Goal: Consume media (video, audio): Consume media (video, audio)

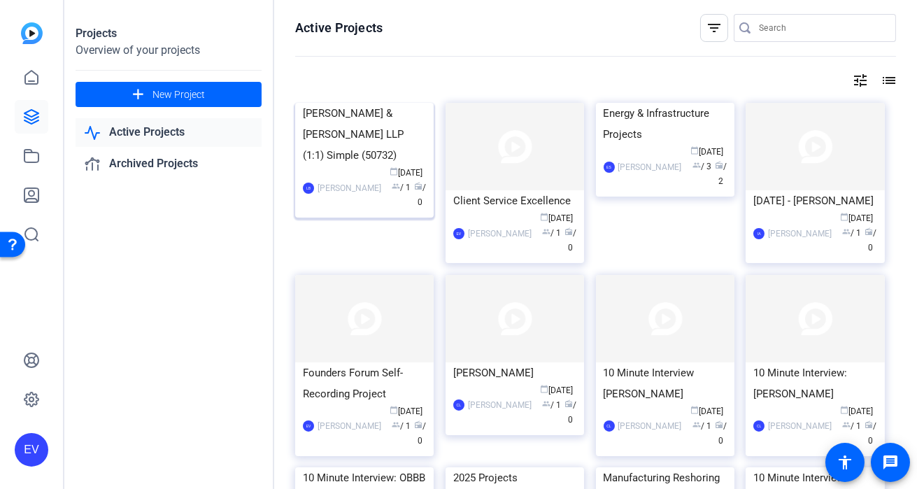
click at [367, 166] on div "[PERSON_NAME] & [PERSON_NAME] LLP (1:1) Simple (50732)" at bounding box center [364, 134] width 123 height 63
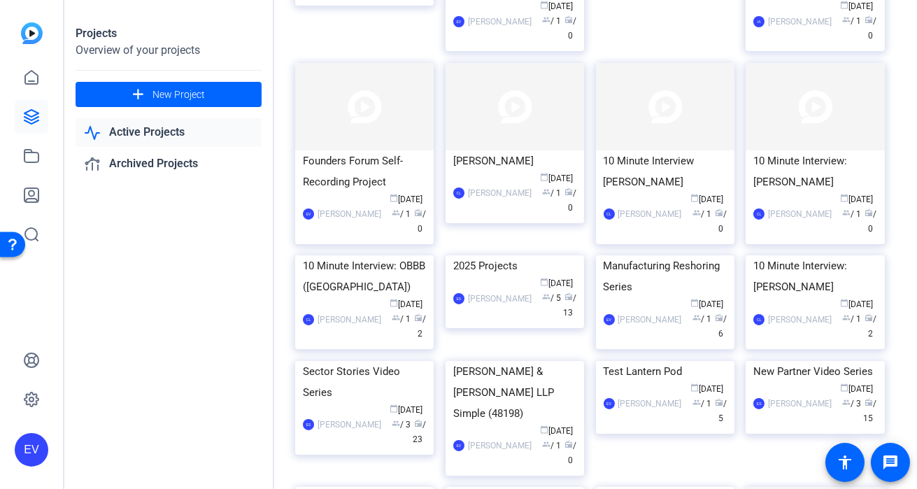
scroll to position [382, 0]
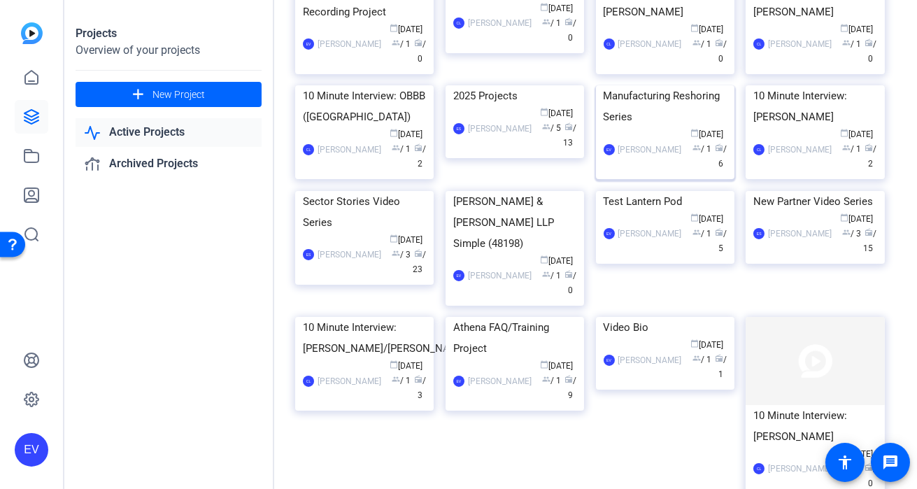
click at [712, 85] on img at bounding box center [665, 85] width 138 height 0
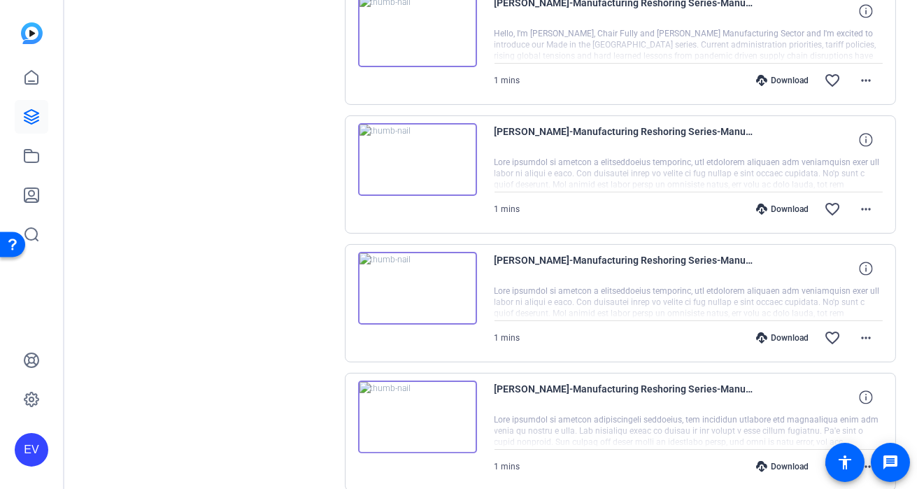
scroll to position [636, 0]
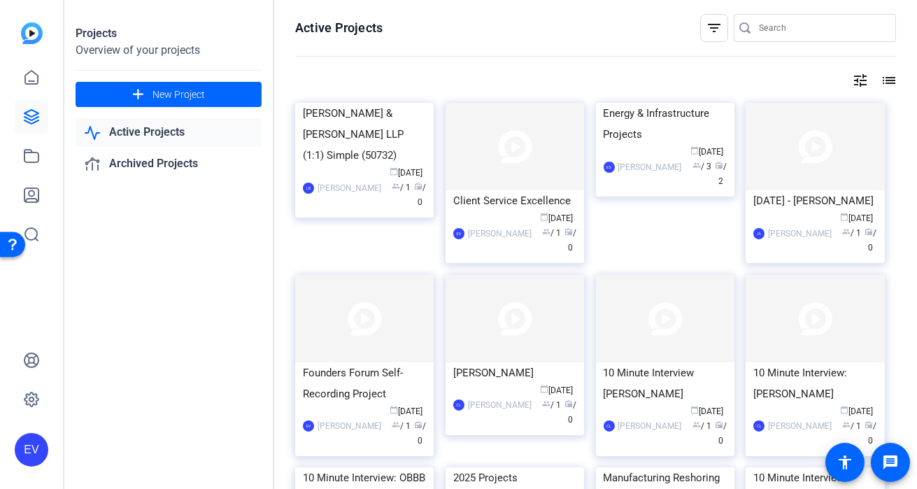
click at [283, 297] on div "Active Projects filter_list tune list Foley & Lardner LLP (1:1) Simple (50732) …" at bounding box center [595, 244] width 643 height 489
click at [40, 399] on link at bounding box center [32, 400] width 34 height 34
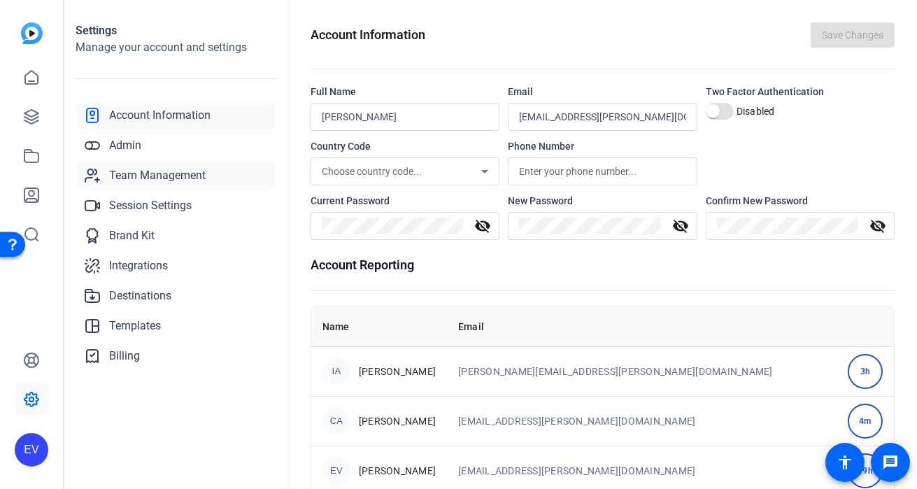
click at [150, 171] on span "Team Management" at bounding box center [157, 175] width 97 height 17
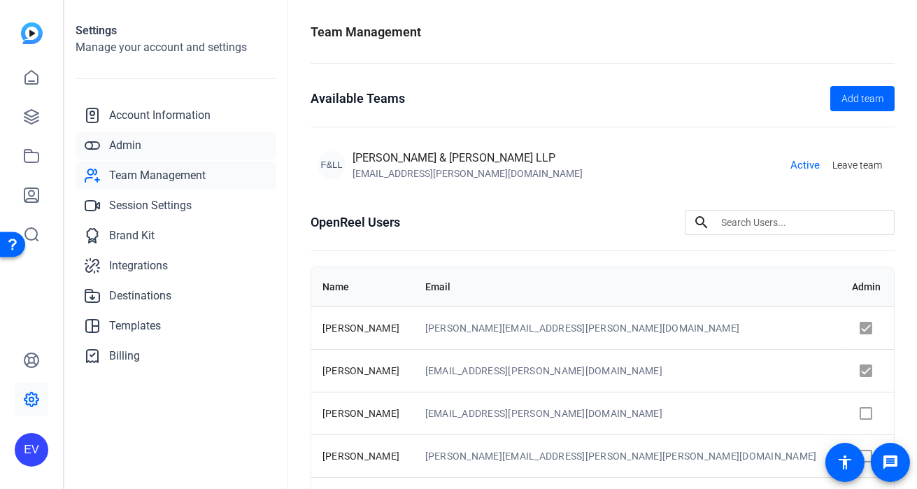
click at [129, 145] on span "Admin" at bounding box center [125, 145] width 32 height 17
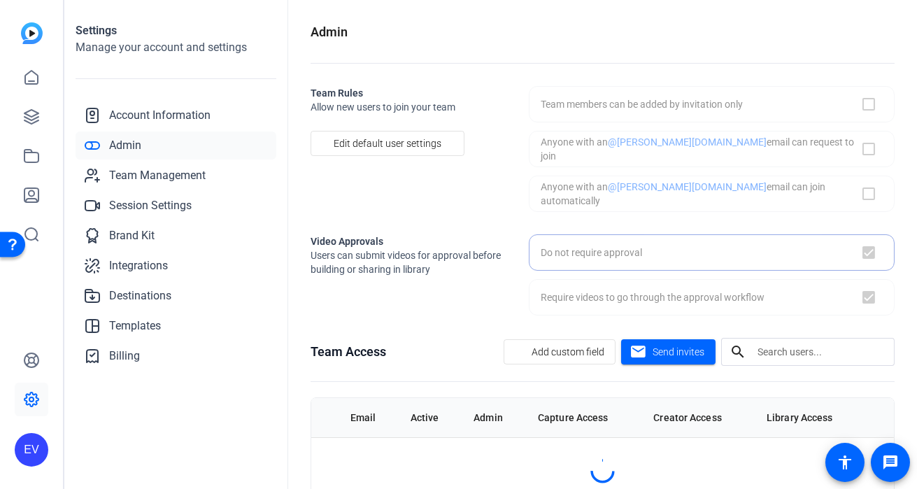
checkbox input "false"
checkbox input "true"
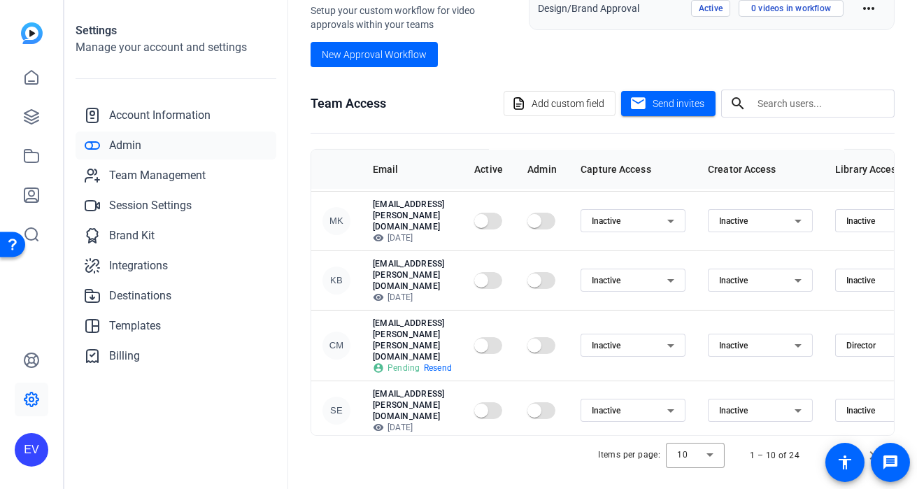
scroll to position [356, 0]
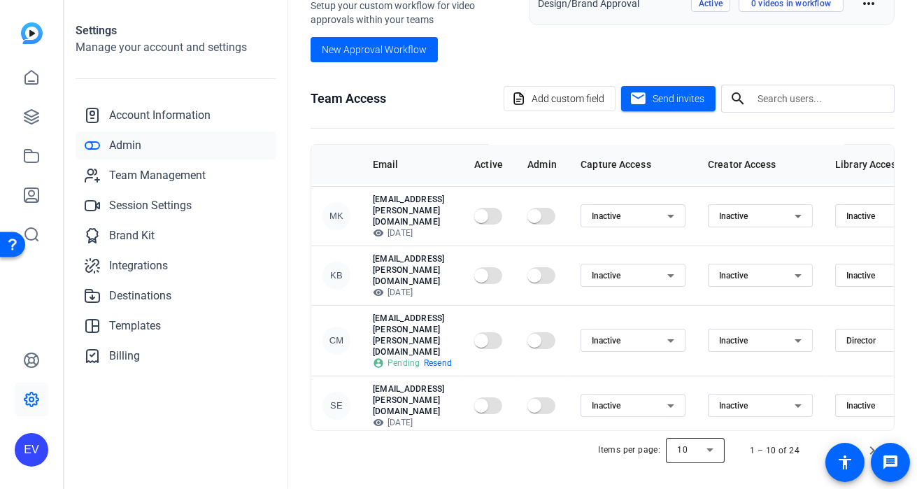
click at [708, 446] on div at bounding box center [695, 451] width 59 height 34
click at [695, 425] on mat-option "100" at bounding box center [696, 417] width 59 height 22
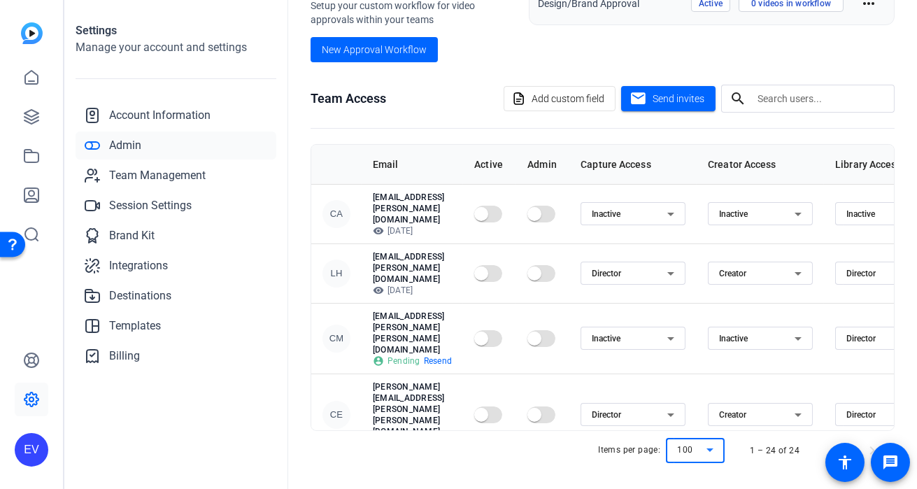
click at [904, 3] on div "Admin Team Rules Allow new users to join your team Edit default user settings T…" at bounding box center [602, 244] width 629 height 489
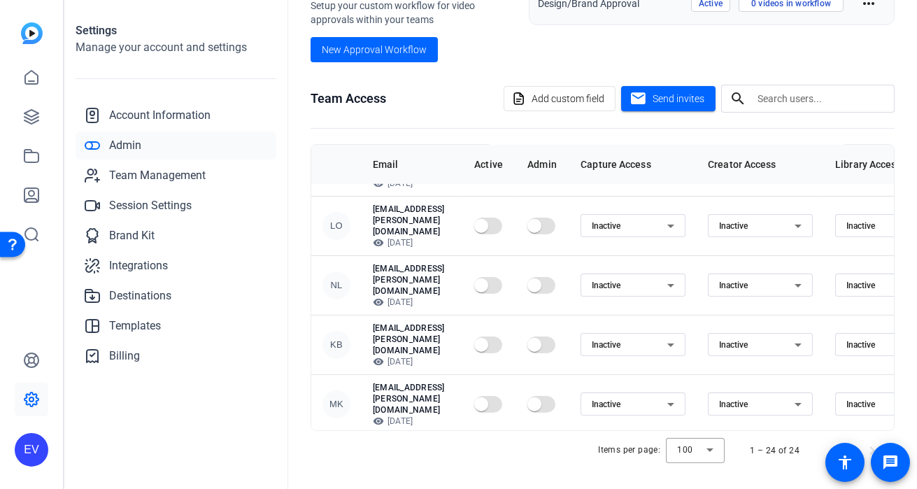
scroll to position [663, 0]
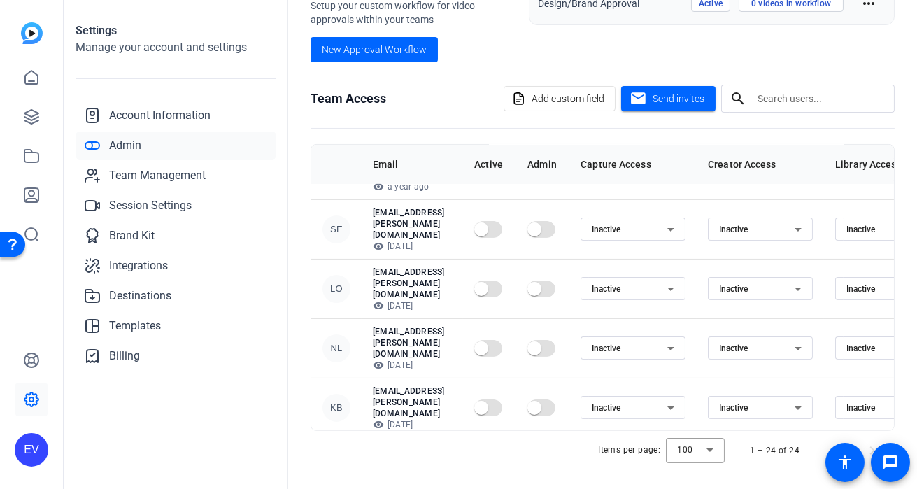
scroll to position [606, 0]
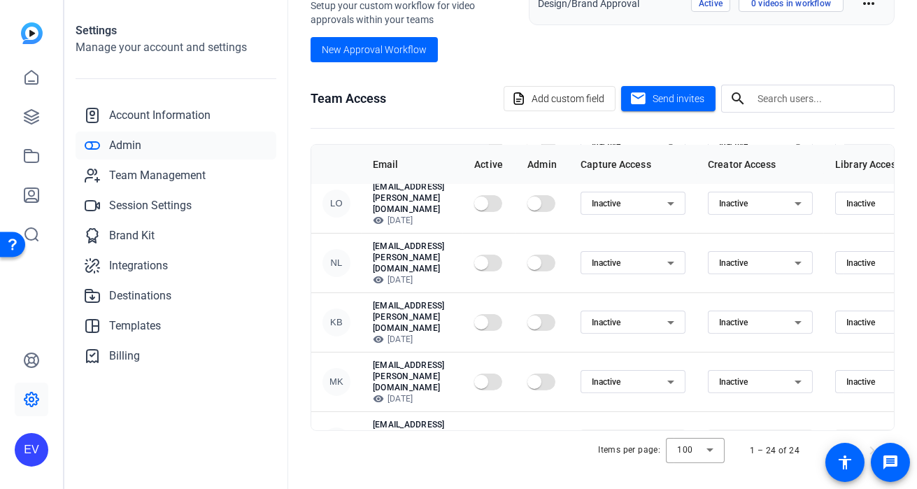
scroll to position [664, 0]
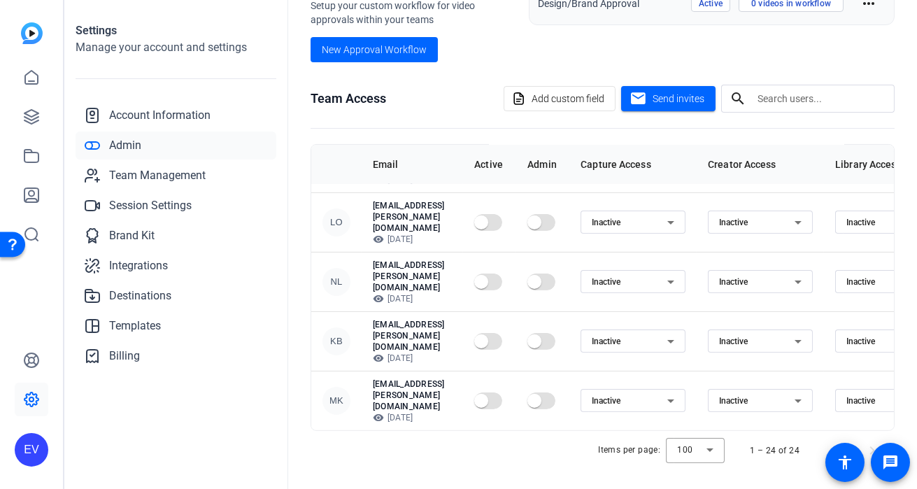
click at [13, 471] on div "EV" at bounding box center [31, 244] width 63 height 489
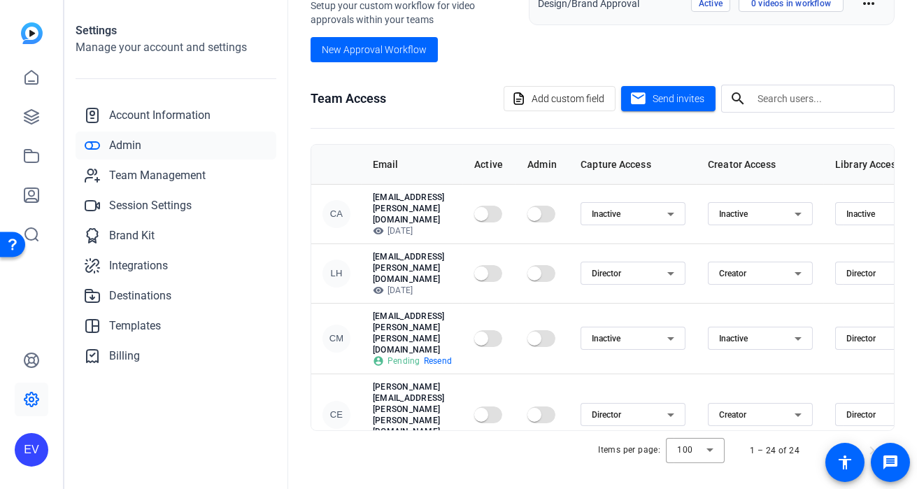
scroll to position [0, 183]
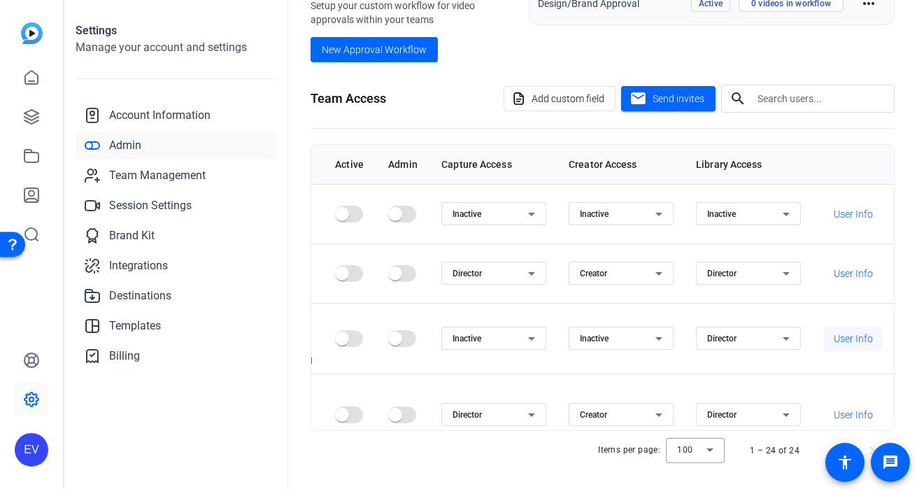
click at [846, 332] on span "User Info" at bounding box center [853, 339] width 39 height 14
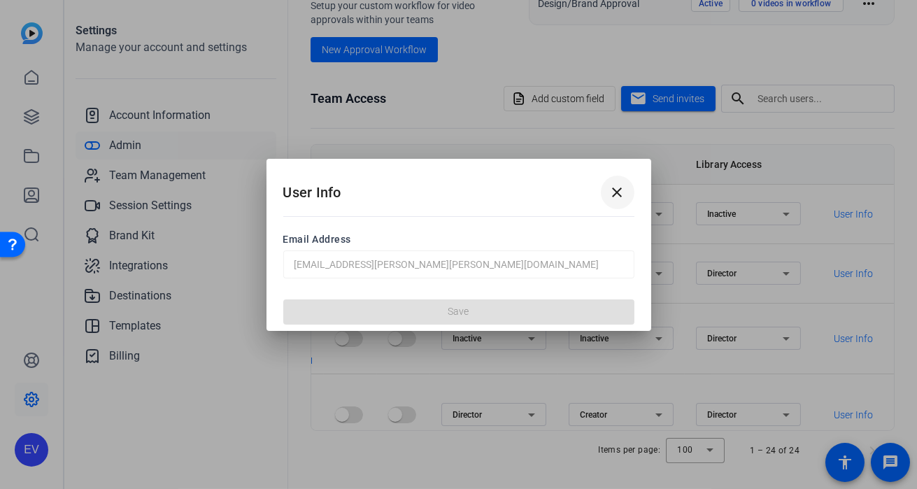
click at [616, 192] on mat-icon "close" at bounding box center [617, 192] width 17 height 17
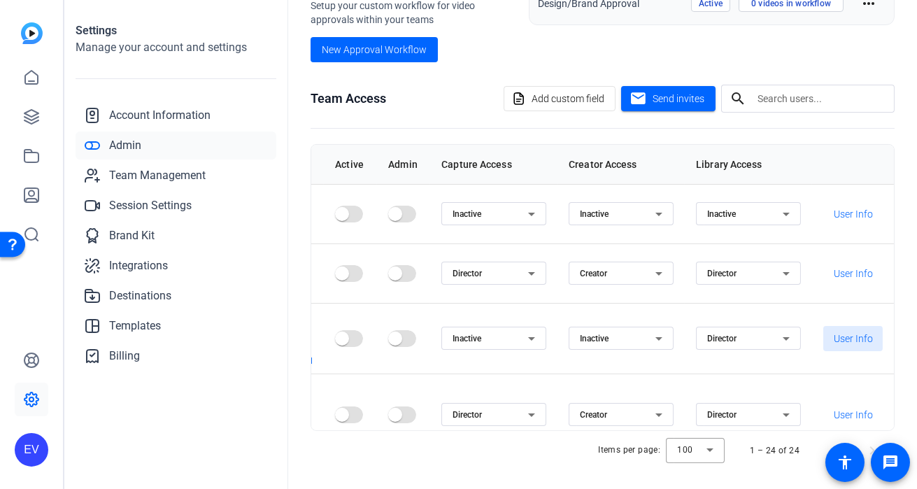
click at [511, 43] on div "Approval Workflows Setup your custom workflow for video approvals within your t…" at bounding box center [603, 22] width 584 height 80
click at [10, 6] on div "EV" at bounding box center [31, 244] width 63 height 489
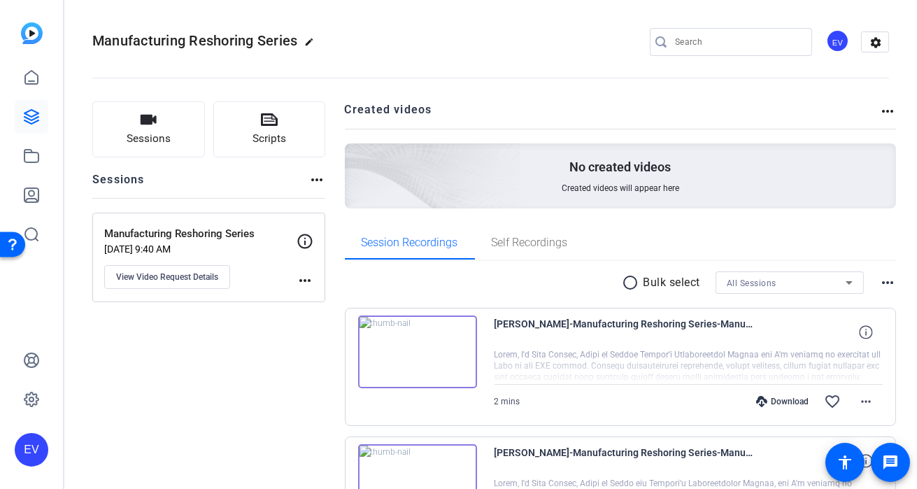
scroll to position [113, 0]
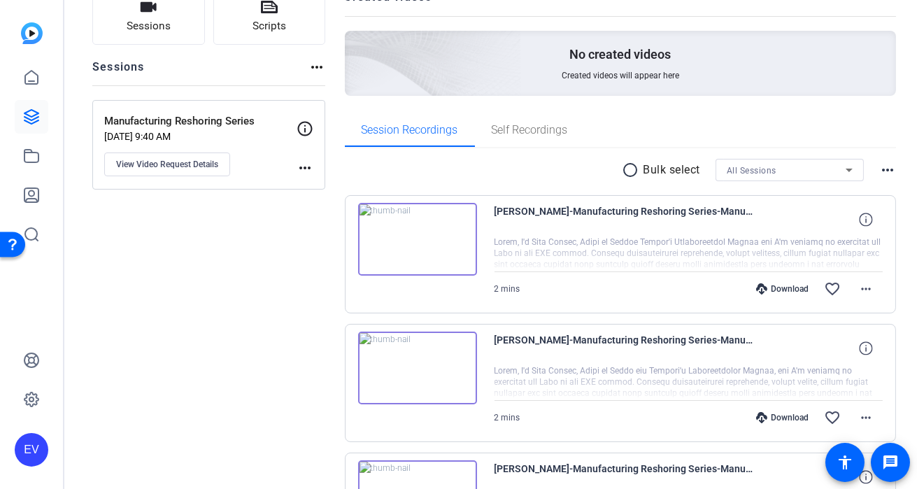
click at [420, 364] on img at bounding box center [417, 368] width 119 height 73
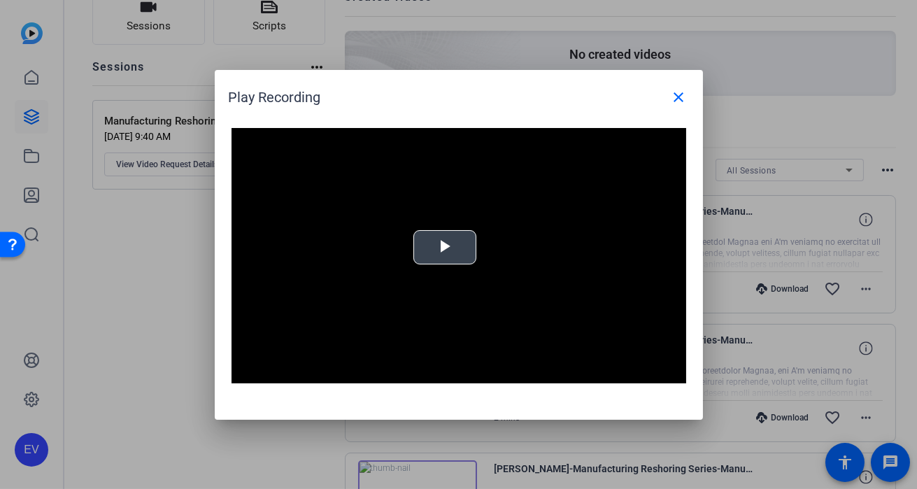
click at [445, 247] on span "Video Player" at bounding box center [445, 247] width 0 height 0
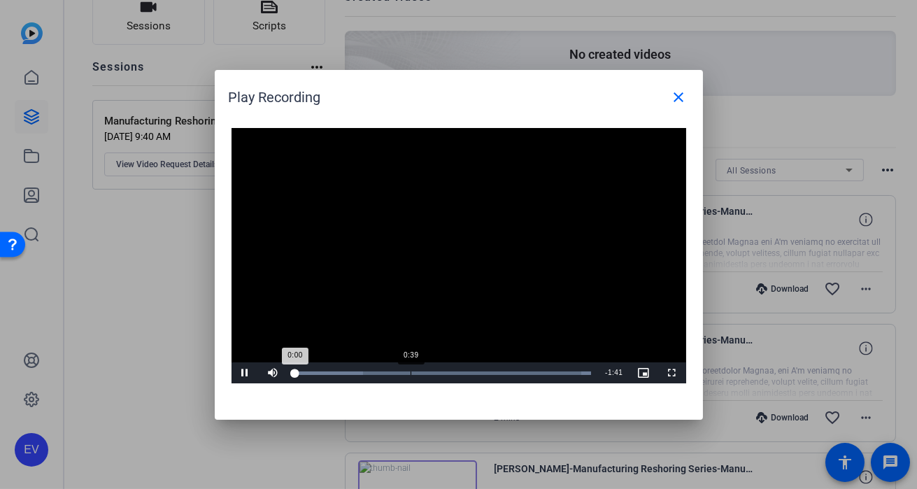
click at [411, 367] on div "Loaded : 100.00% 0:39 0:00" at bounding box center [442, 372] width 311 height 21
click at [455, 374] on div "Loaded : 100.00% 0:55 0:55" at bounding box center [442, 372] width 297 height 3
click at [499, 374] on div "Loaded : 100.00% 1:10 0:55" at bounding box center [442, 372] width 297 height 3
click at [536, 373] on div "1:22" at bounding box center [535, 372] width 1 height 3
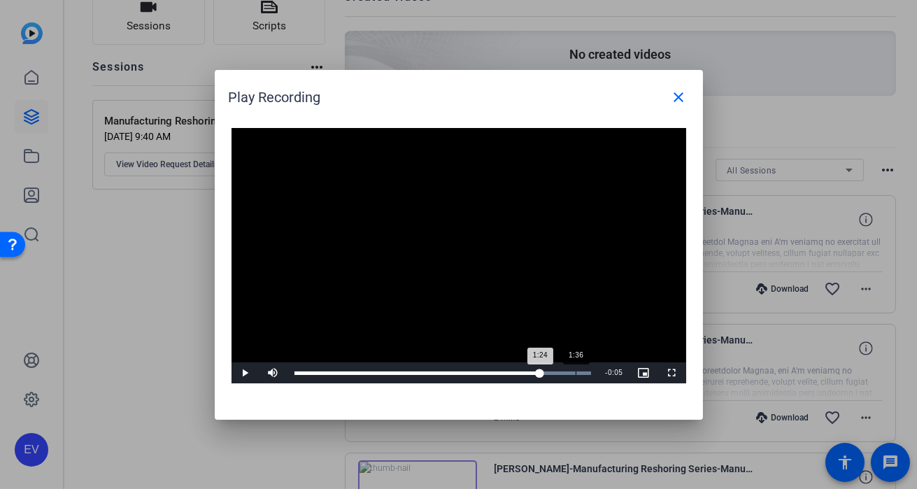
click at [575, 373] on div "Loaded : 100.00% 1:36 1:24" at bounding box center [442, 372] width 297 height 3
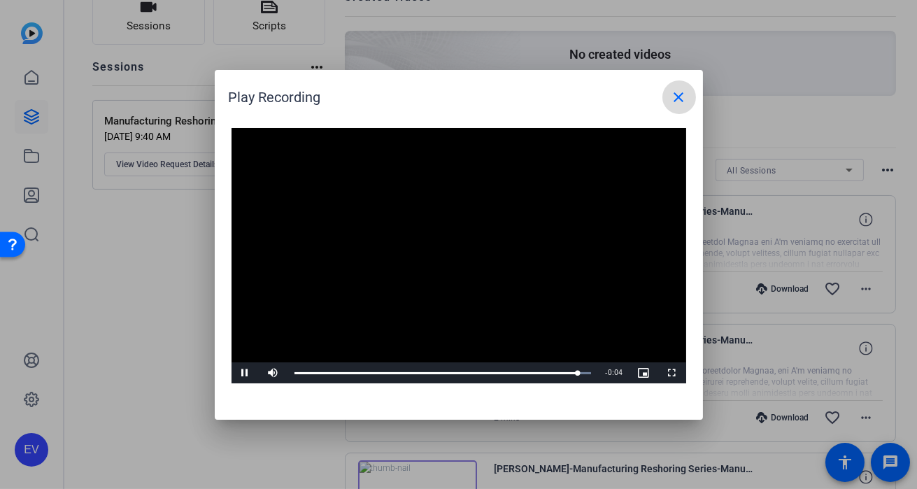
click at [681, 99] on mat-icon "close" at bounding box center [679, 97] width 17 height 17
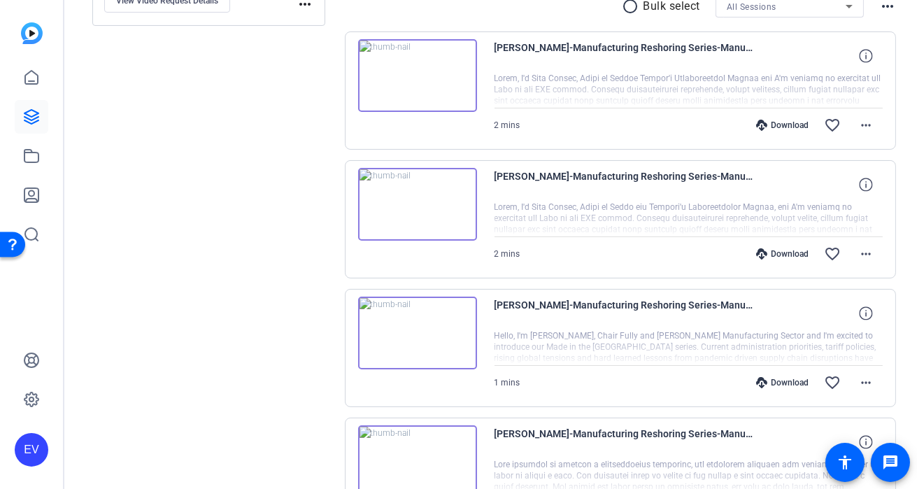
scroll to position [298, 0]
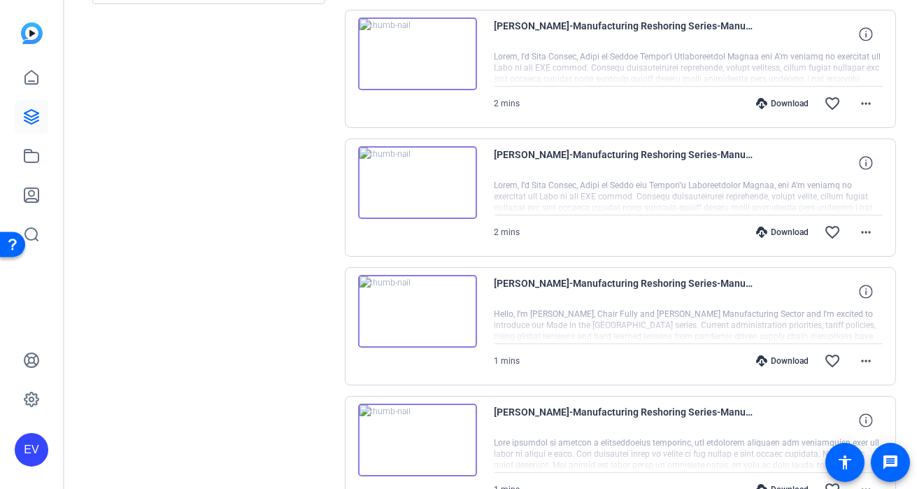
click at [410, 306] on img at bounding box center [417, 311] width 119 height 73
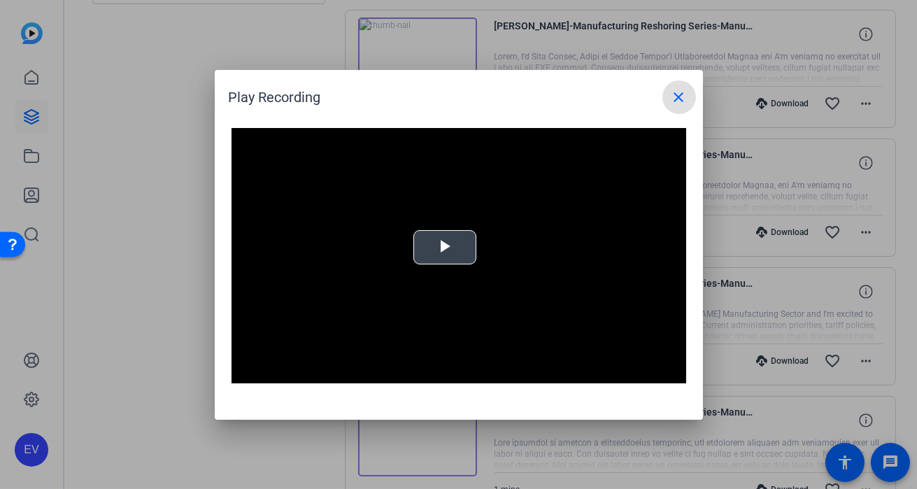
click at [444, 228] on video "Video Player" at bounding box center [459, 256] width 455 height 256
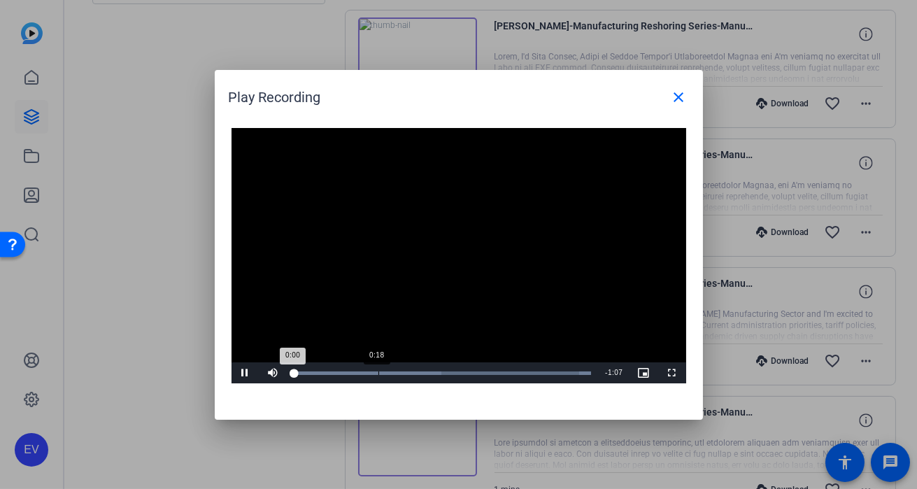
click at [380, 369] on div "Loaded : 100.00% 0:18 0:00" at bounding box center [442, 372] width 311 height 21
click at [464, 369] on div "Loaded : 100.00% 0:37 0:19" at bounding box center [442, 372] width 311 height 21
click at [523, 373] on div "Loaded : 100.00% 0:51 0:51" at bounding box center [442, 372] width 297 height 3
click at [681, 97] on mat-icon "close" at bounding box center [679, 97] width 17 height 17
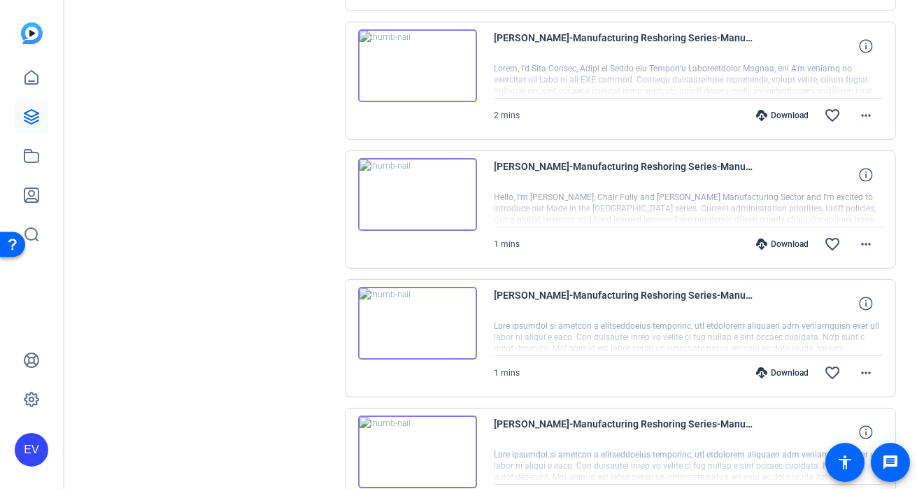
scroll to position [414, 0]
click at [413, 193] on img at bounding box center [417, 195] width 119 height 73
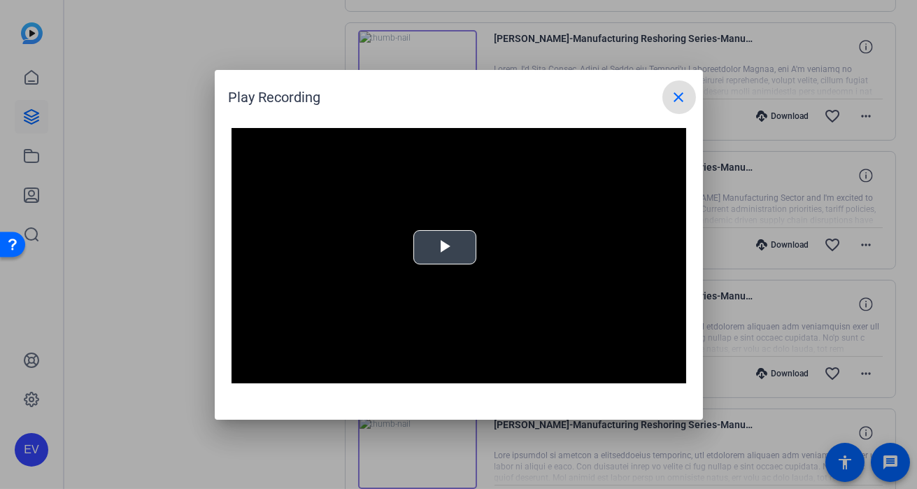
click at [445, 247] on span "Video Player" at bounding box center [445, 247] width 0 height 0
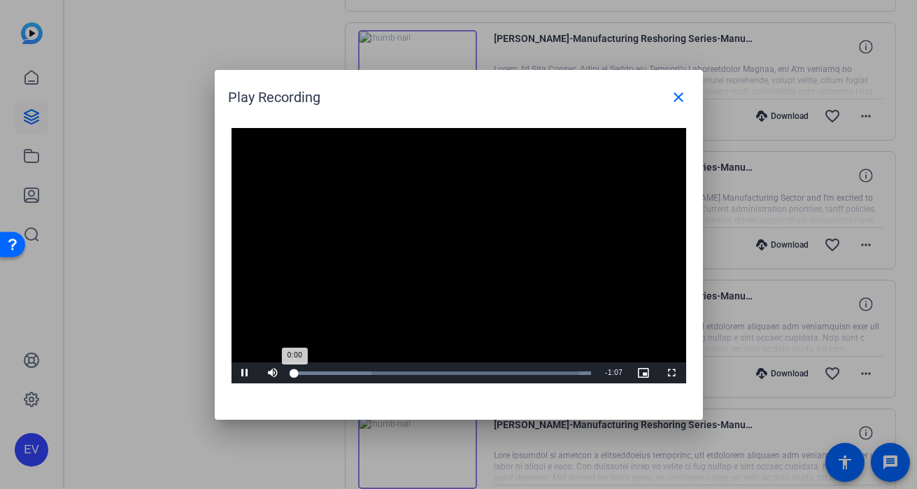
click at [467, 363] on div "Loaded : 100.00% 0:00" at bounding box center [442, 372] width 311 height 21
click at [528, 367] on div "Loaded : 100.00% 0:52 0:52" at bounding box center [442, 372] width 311 height 21
click at [567, 371] on div "Loaded : 100.00% 1:01 0:52" at bounding box center [442, 372] width 297 height 3
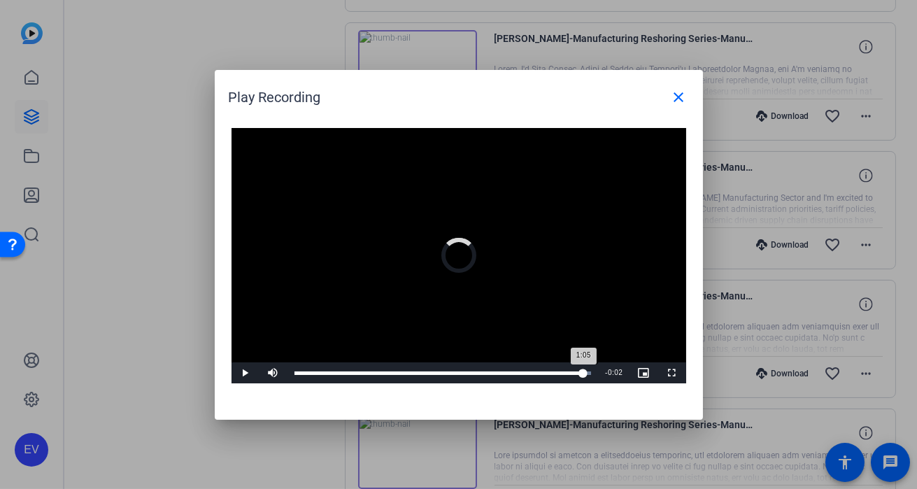
click at [583, 371] on div "Loaded : 100.00% 1:05 1:05" at bounding box center [442, 372] width 297 height 3
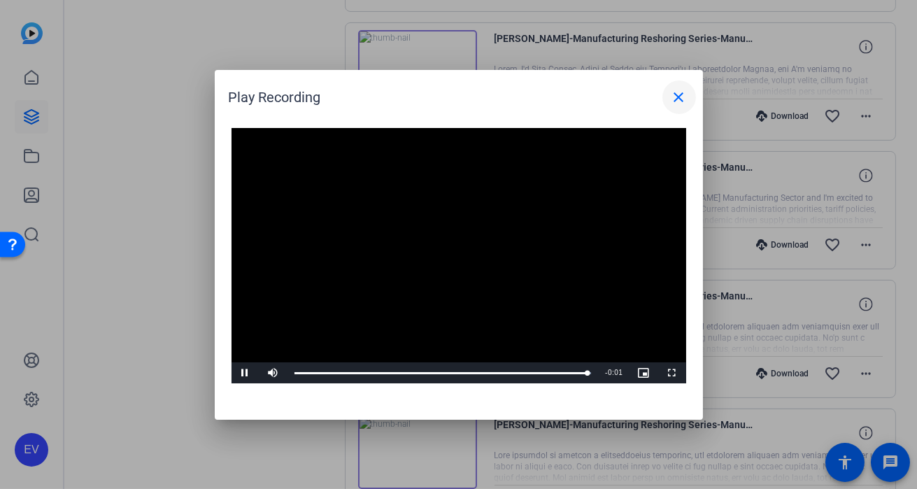
click at [679, 100] on mat-icon "close" at bounding box center [679, 97] width 17 height 17
